Goal: Transaction & Acquisition: Obtain resource

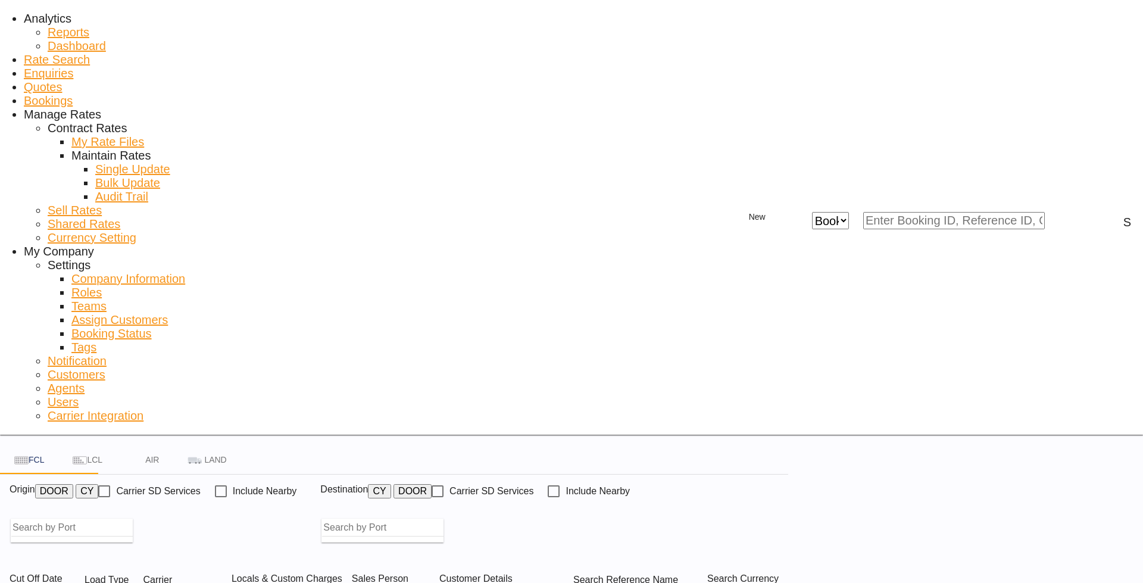
type input "[GEOGRAPHIC_DATA], [GEOGRAPHIC_DATA]"
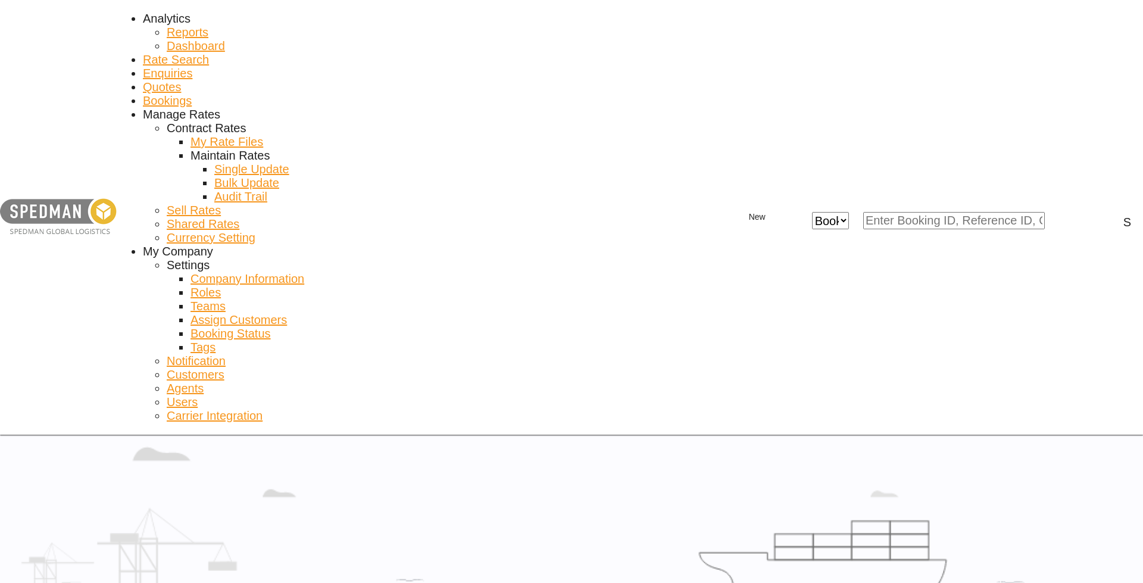
type input "Cochin, INCOK"
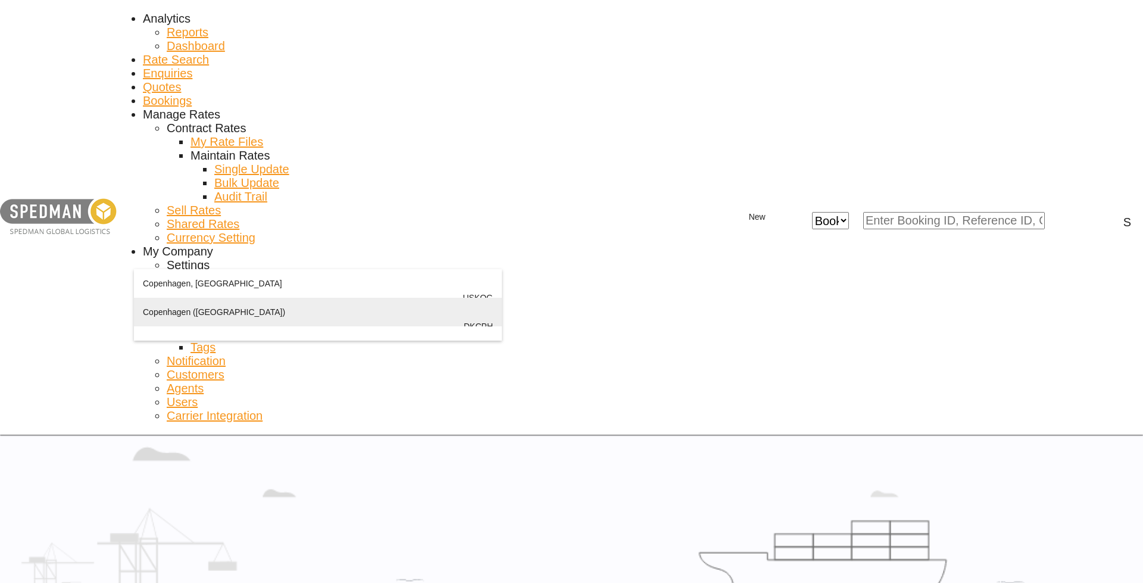
click at [208, 329] on div "Cope nhagen ([GEOGRAPHIC_DATA]) Denmark DKCPH" at bounding box center [318, 326] width 350 height 57
type input "[GEOGRAPHIC_DATA] ([GEOGRAPHIC_DATA]), DKCPH"
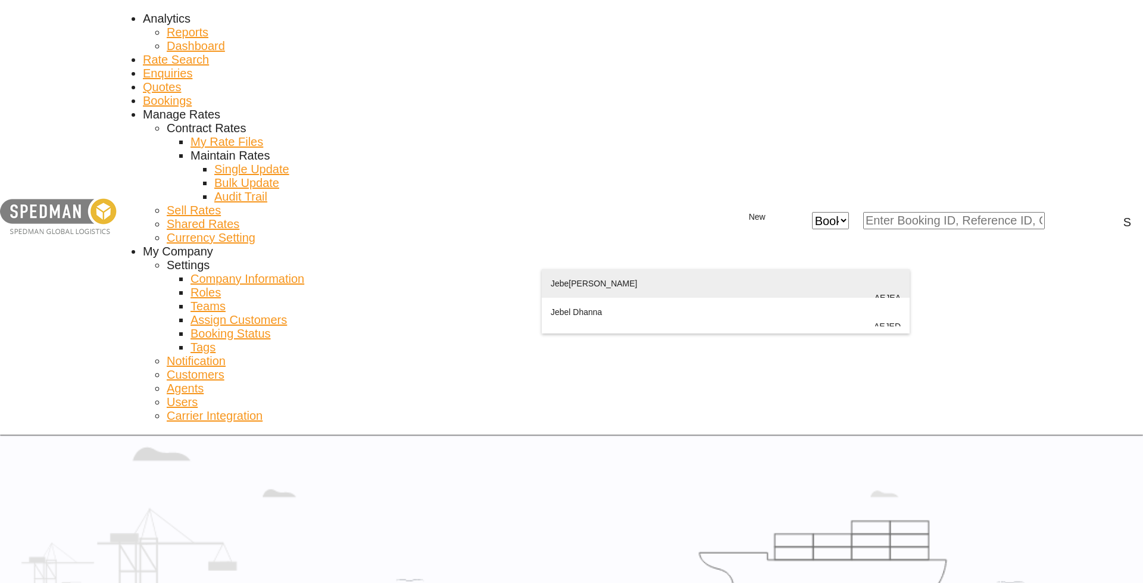
click at [615, 290] on div "Jebe l Ali [GEOGRAPHIC_DATA] [GEOGRAPHIC_DATA]" at bounding box center [726, 297] width 350 height 57
type input "[GEOGRAPHIC_DATA], [GEOGRAPHIC_DATA]"
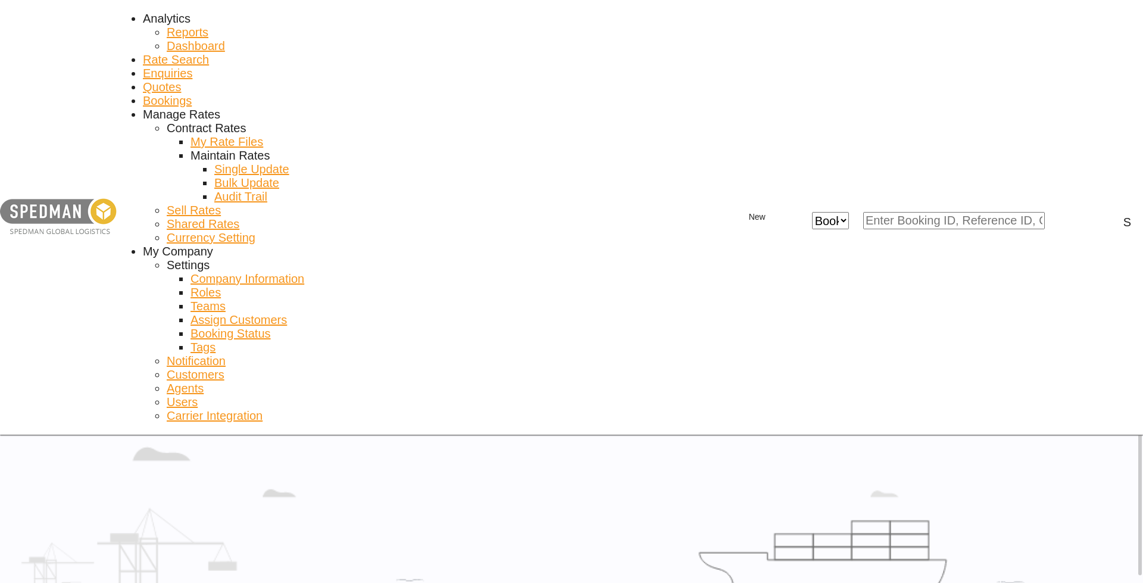
type input "DKCPH to AEJEA / [DATE]"
